Goal: Task Accomplishment & Management: Use online tool/utility

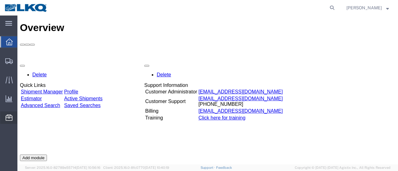
click at [0, 0] on span "Location Appointment" at bounding box center [0, 0] width 0 height 0
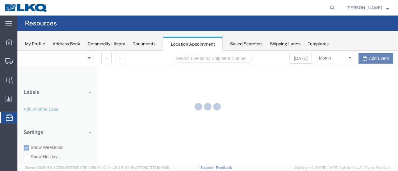
select select "28712"
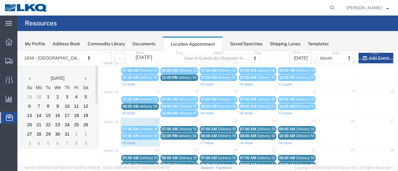
scroll to position [62, 0]
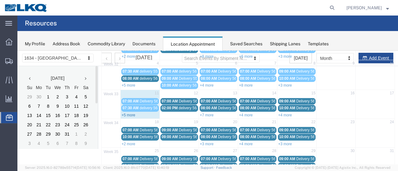
click at [129, 114] on link "+5 more" at bounding box center [129, 115] width 14 height 4
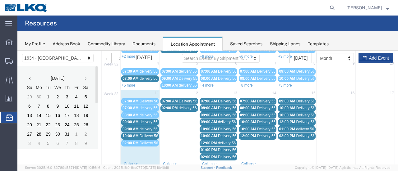
click at [144, 121] on span "delivery 56389845" at bounding box center [155, 122] width 30 height 4
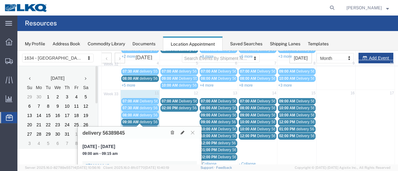
click at [145, 127] on span "delivery 56399012" at bounding box center [155, 129] width 30 height 4
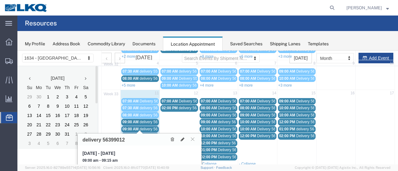
click at [146, 134] on span "Delivery 56097563" at bounding box center [155, 136] width 31 height 4
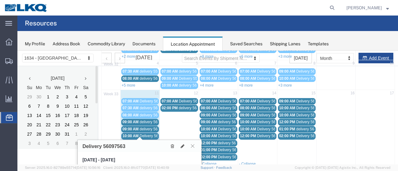
click at [192, 145] on icon at bounding box center [192, 146] width 3 height 4
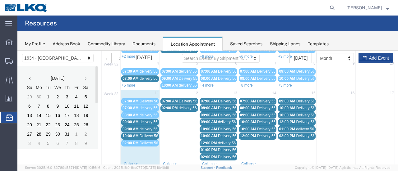
click at [150, 99] on span "Delivery 56108147" at bounding box center [155, 101] width 31 height 4
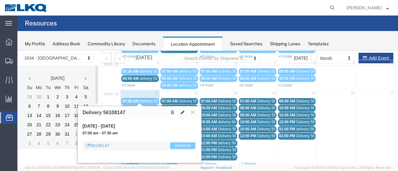
click at [194, 112] on icon at bounding box center [192, 112] width 3 height 4
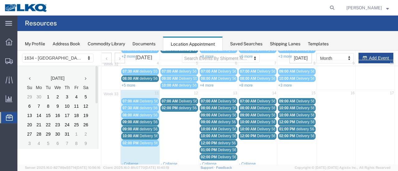
click at [185, 99] on span "Delivery 56055646" at bounding box center [194, 101] width 31 height 4
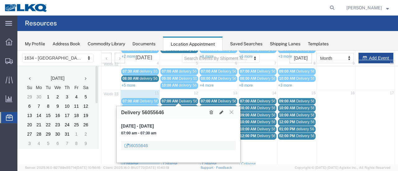
click at [186, 106] on span "delivery 56402725" at bounding box center [194, 108] width 30 height 4
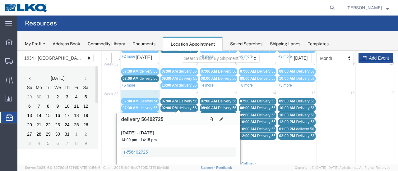
click at [231, 118] on icon at bounding box center [231, 119] width 3 height 4
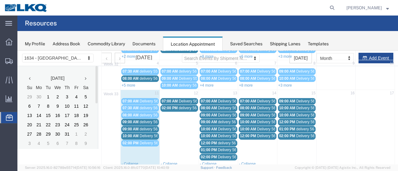
click at [147, 141] on span "Delivery 56109451" at bounding box center [155, 143] width 31 height 4
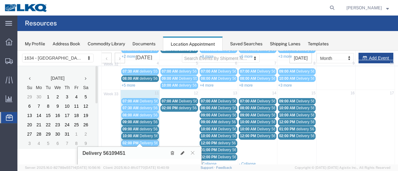
click at [148, 134] on span "Delivery 56097563" at bounding box center [155, 136] width 31 height 4
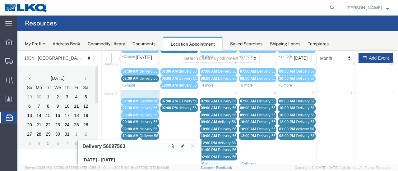
click at [148, 129] on div "09:00 AM delivery 56399012" at bounding box center [139, 129] width 35 height 5
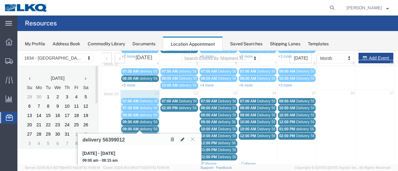
click at [151, 121] on span "delivery 56389845" at bounding box center [155, 122] width 30 height 4
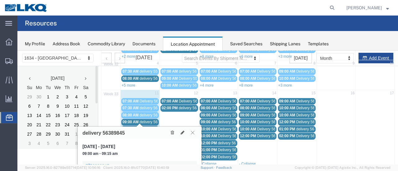
click at [192, 132] on icon at bounding box center [192, 133] width 3 height 4
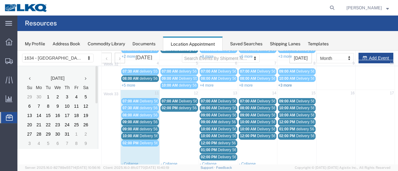
click at [284, 84] on link "+3 more" at bounding box center [285, 85] width 14 height 4
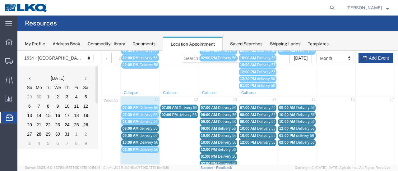
scroll to position [93, 0]
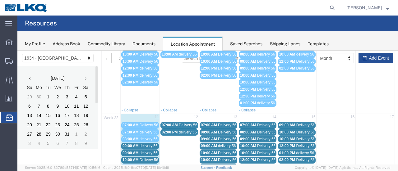
click at [140, 116] on td "11" at bounding box center [140, 118] width 39 height 8
select select "1"
select select
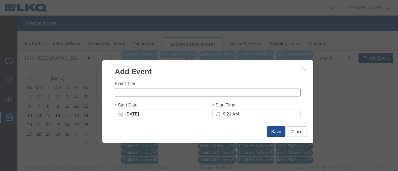
click at [215, 95] on input "Event Title" at bounding box center [208, 92] width 186 height 9
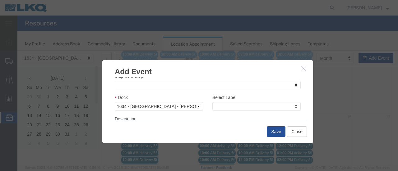
type input "56413087"
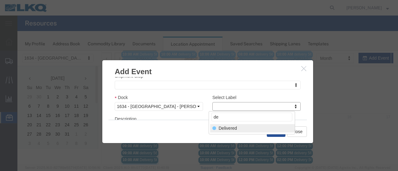
type input "de"
select select "40"
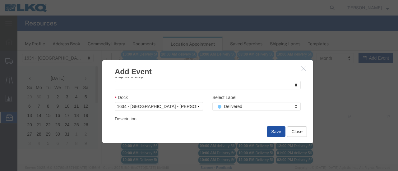
click at [276, 130] on button "Save" at bounding box center [276, 132] width 19 height 11
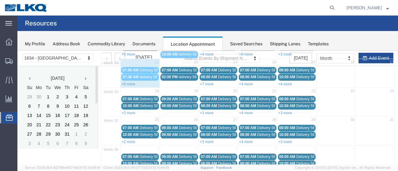
scroll to position [40, 0]
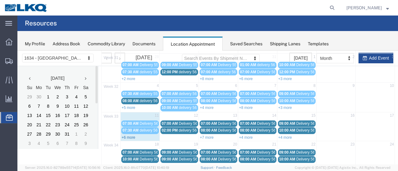
click at [126, 136] on link "+6 more" at bounding box center [129, 138] width 14 height 4
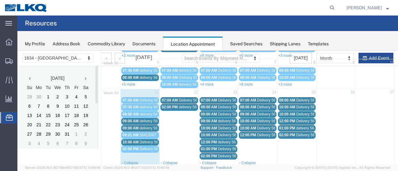
scroll to position [71, 0]
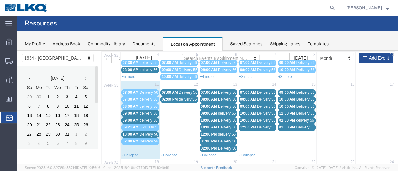
click at [154, 111] on span "delivery 56389845" at bounding box center [155, 113] width 30 height 4
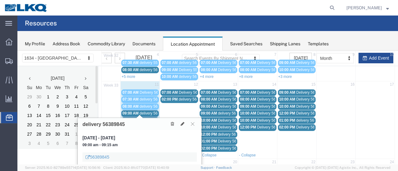
click at [151, 118] on span "delivery 56399012" at bounding box center [155, 120] width 30 height 4
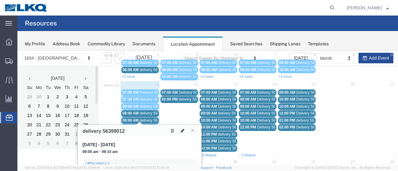
click at [182, 129] on icon at bounding box center [183, 131] width 4 height 4
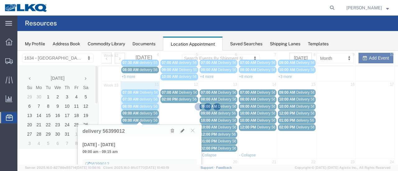
select select "1"
select select
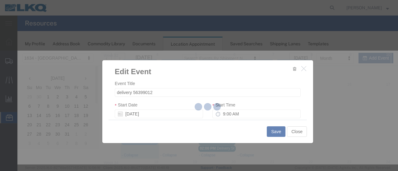
select select
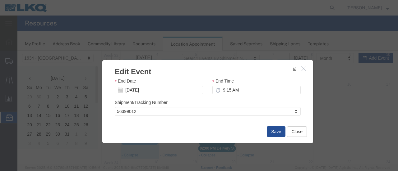
scroll to position [93, 0]
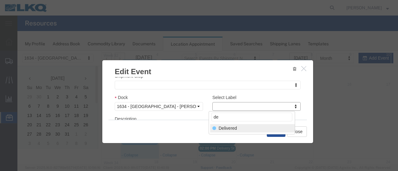
type input "de"
select select "40"
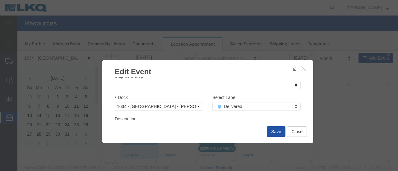
click at [275, 132] on button "Save" at bounding box center [276, 132] width 19 height 11
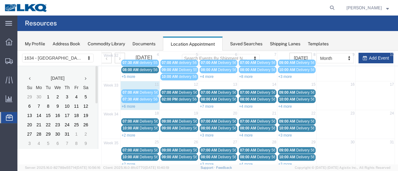
scroll to position [40, 0]
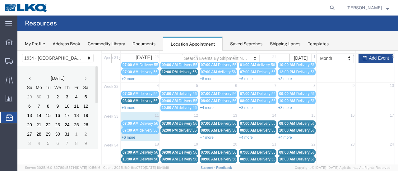
click at [125, 136] on link "+6 more" at bounding box center [129, 138] width 14 height 4
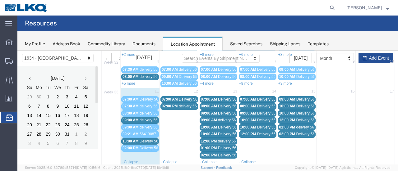
scroll to position [71, 0]
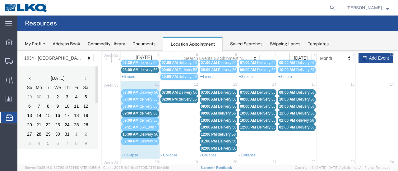
click at [150, 111] on span "delivery 56389845" at bounding box center [155, 113] width 30 height 4
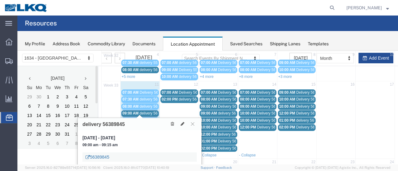
click at [100, 156] on link "56389845" at bounding box center [97, 157] width 24 height 6
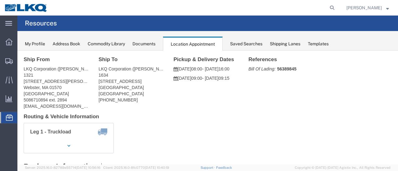
scroll to position [0, 0]
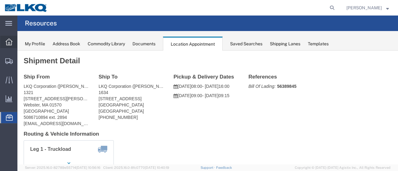
click at [9, 41] on icon at bounding box center [9, 42] width 7 height 7
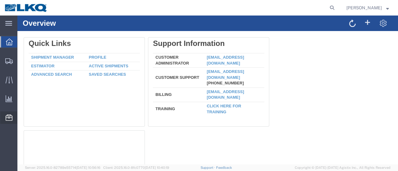
click at [0, 0] on span "Location Appointment" at bounding box center [0, 0] width 0 height 0
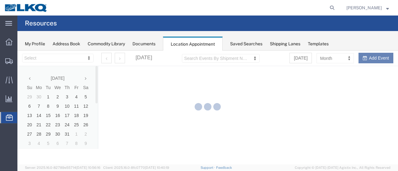
select select "28712"
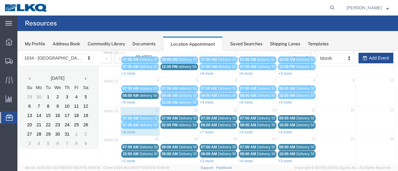
scroll to position [62, 0]
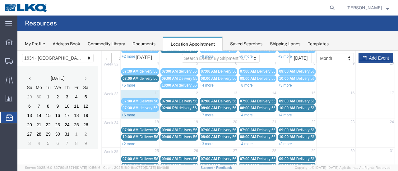
click at [127, 115] on link "+6 more" at bounding box center [129, 115] width 14 height 4
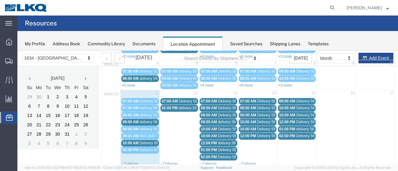
click at [141, 141] on span "Delivery 56097563" at bounding box center [155, 143] width 31 height 4
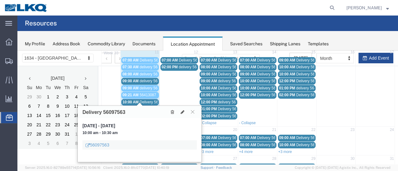
scroll to position [124, 0]
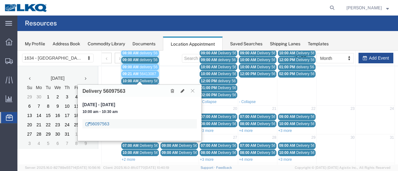
click at [101, 124] on link "56097563" at bounding box center [97, 124] width 24 height 6
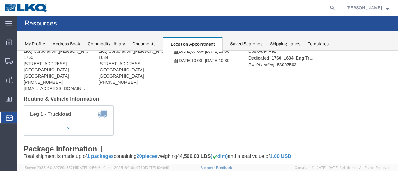
scroll to position [0, 0]
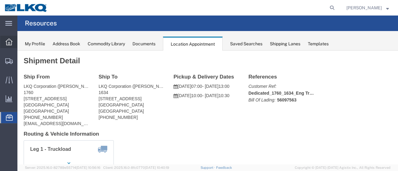
click at [7, 43] on icon at bounding box center [9, 42] width 7 height 7
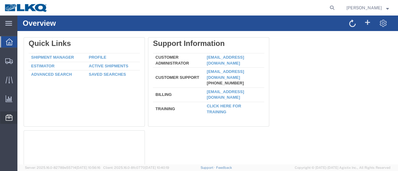
click at [0, 0] on span "Location Appointment" at bounding box center [0, 0] width 0 height 0
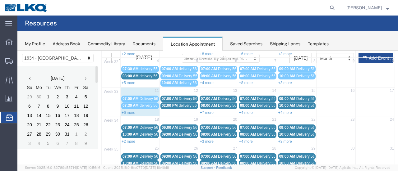
scroll to position [93, 0]
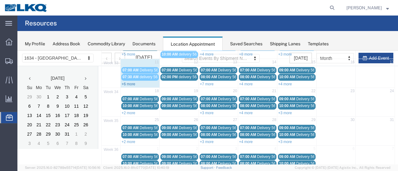
click at [127, 82] on link "+6 more" at bounding box center [129, 84] width 14 height 4
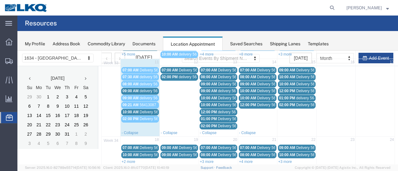
click at [150, 110] on span "Delivery 56097563" at bounding box center [155, 112] width 31 height 4
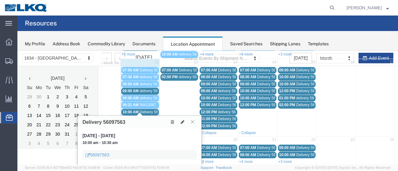
click at [192, 122] on icon at bounding box center [192, 122] width 3 height 4
